Goal: Transaction & Acquisition: Download file/media

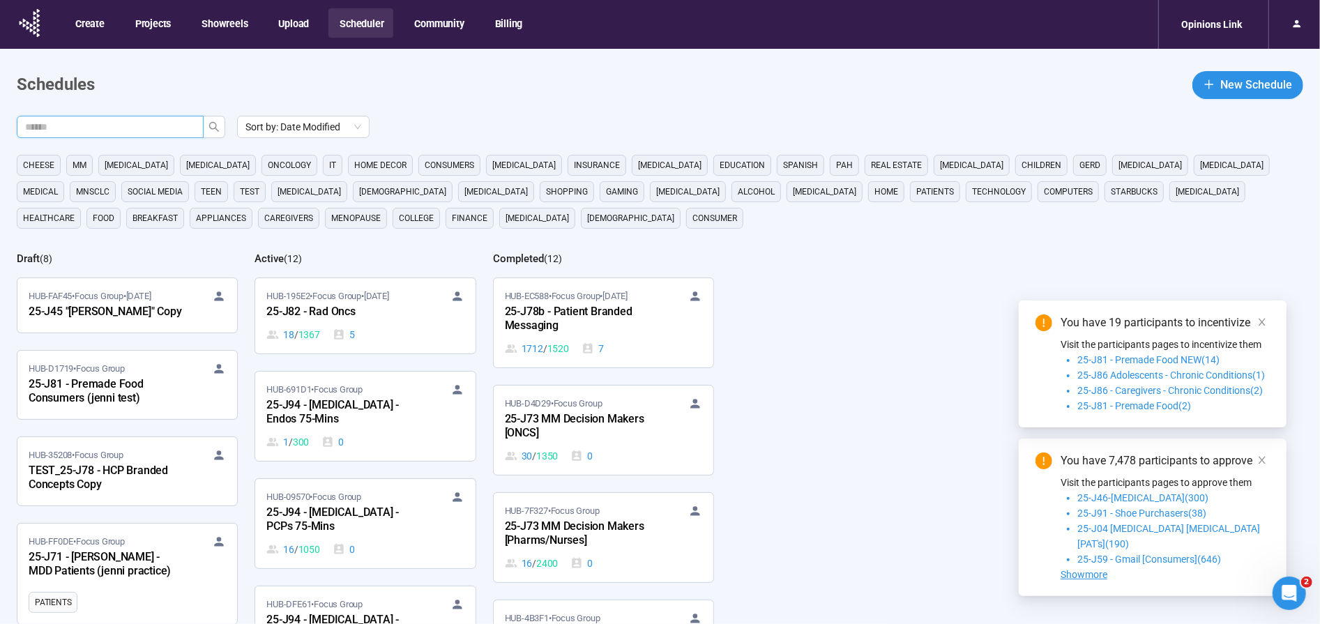
click at [109, 130] on input "text" at bounding box center [104, 126] width 159 height 15
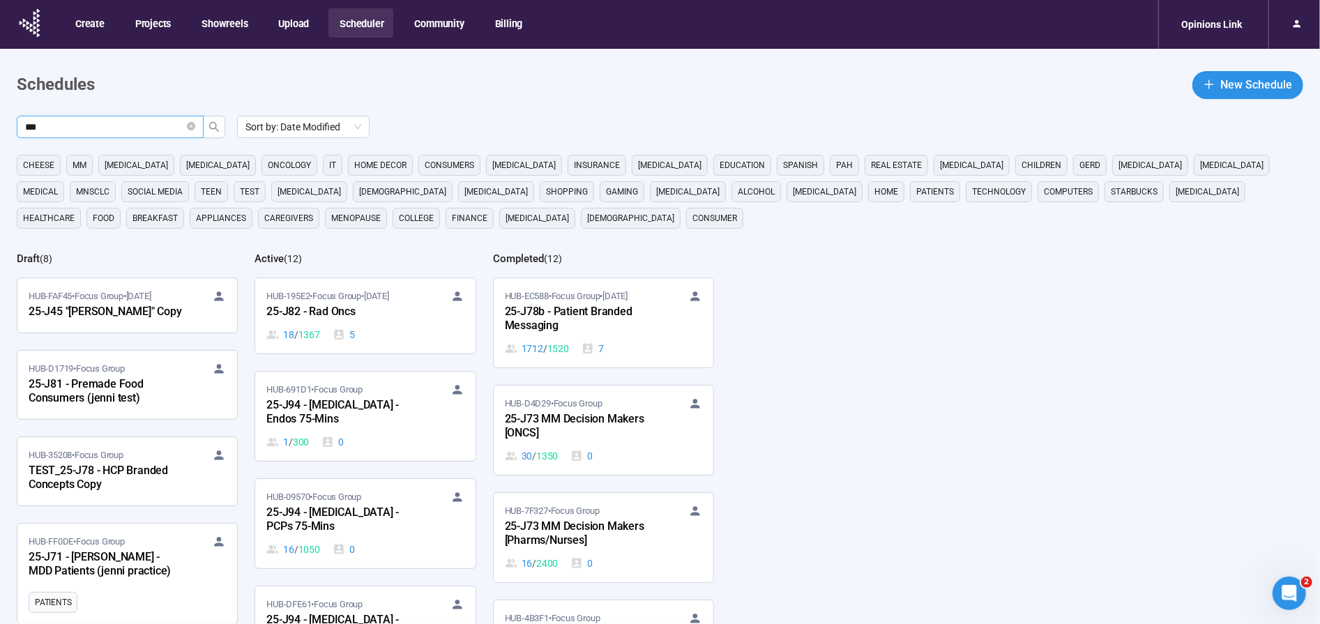
type input "***"
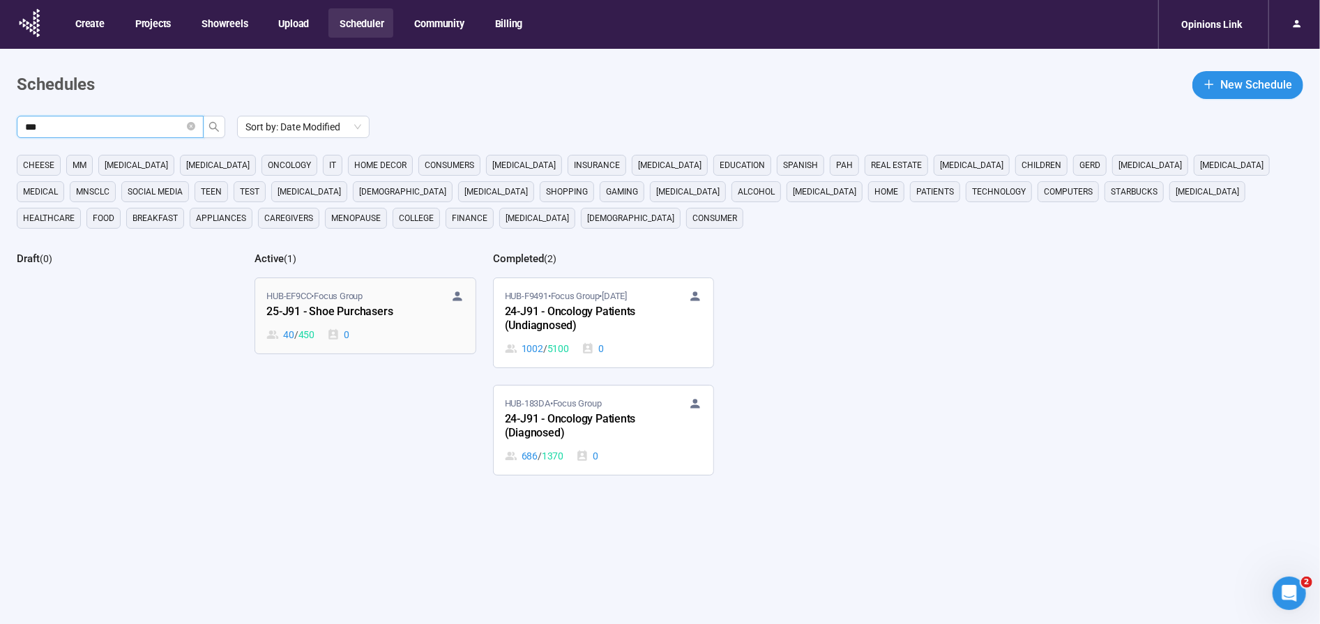
click at [380, 295] on div "HUB-EF9CC • Focus Group" at bounding box center [364, 296] width 197 height 14
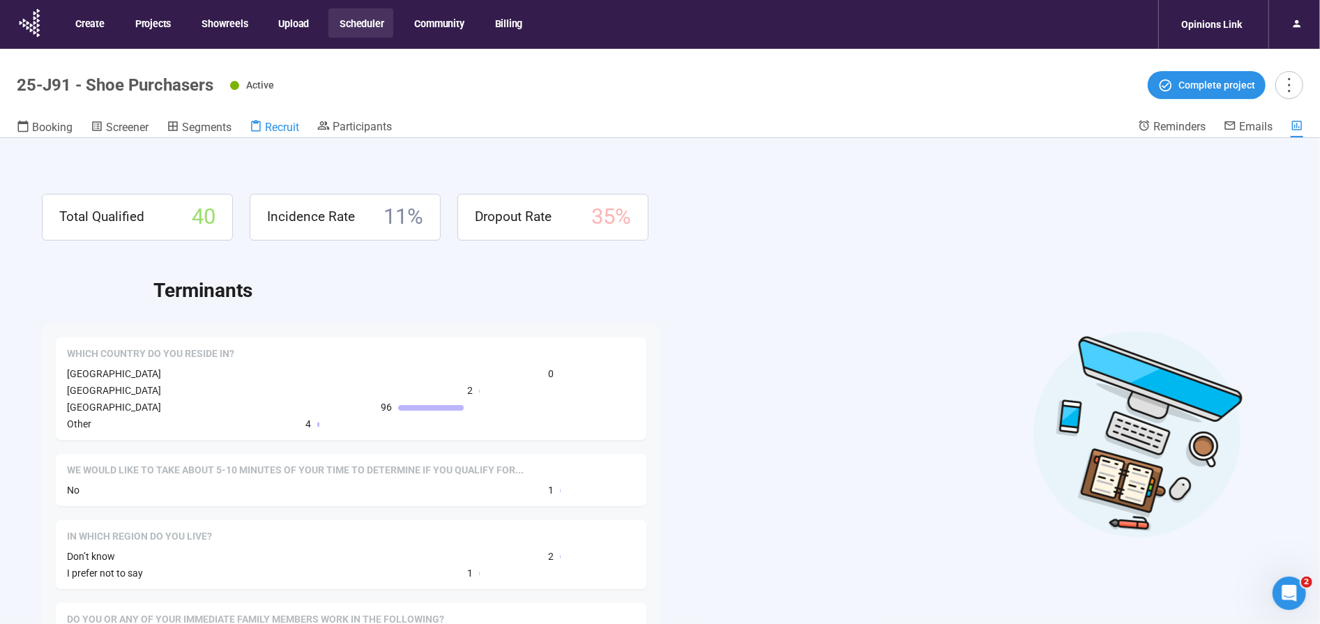
click at [290, 130] on span "Recruit" at bounding box center [282, 127] width 34 height 13
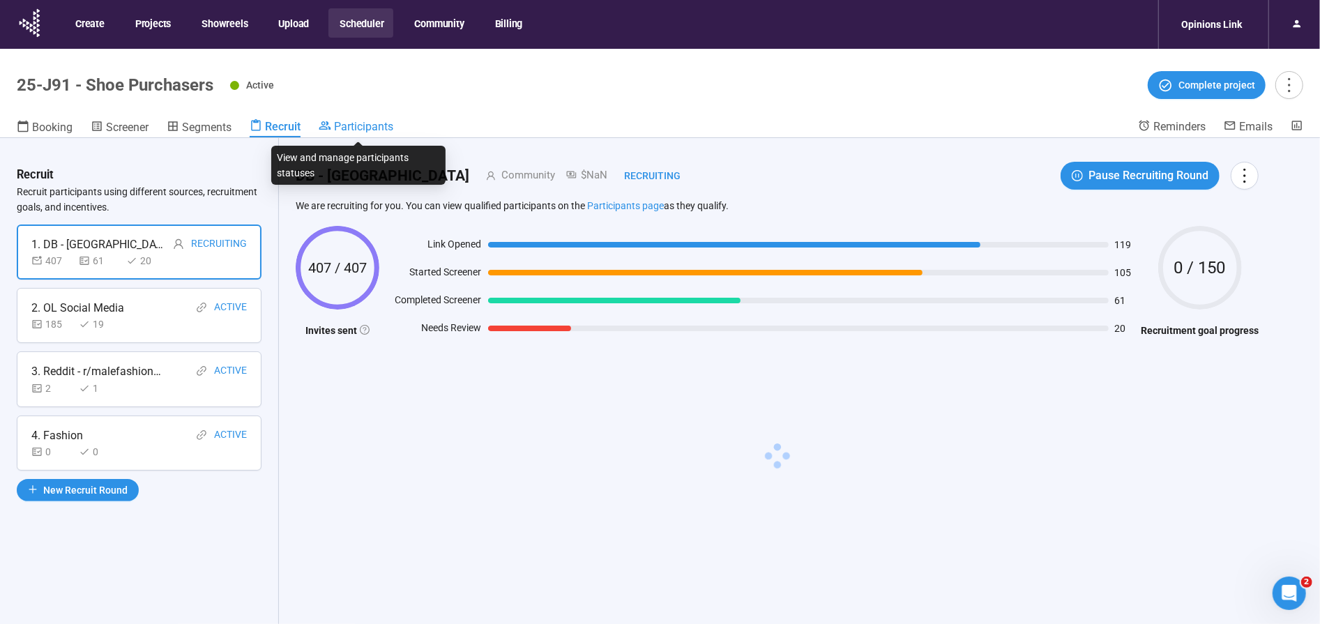
click at [363, 126] on span "Participants" at bounding box center [363, 126] width 59 height 13
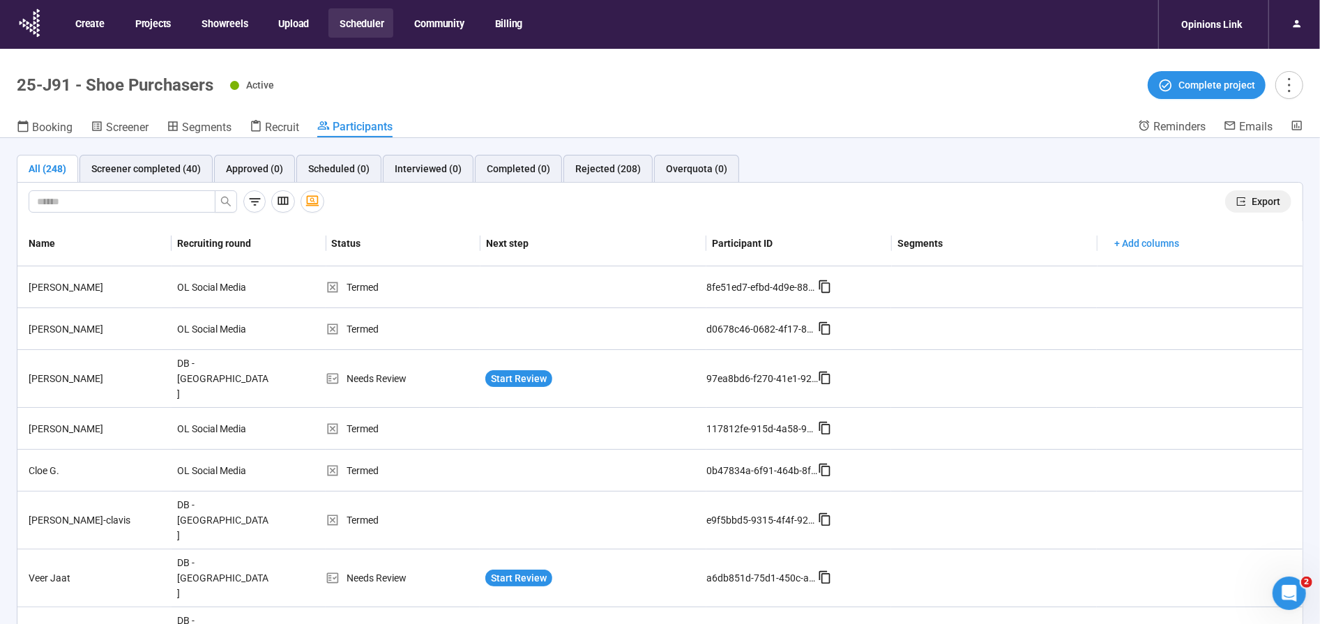
click at [1256, 199] on span "Export" at bounding box center [1265, 201] width 29 height 15
